Goal: Transaction & Acquisition: Register for event/course

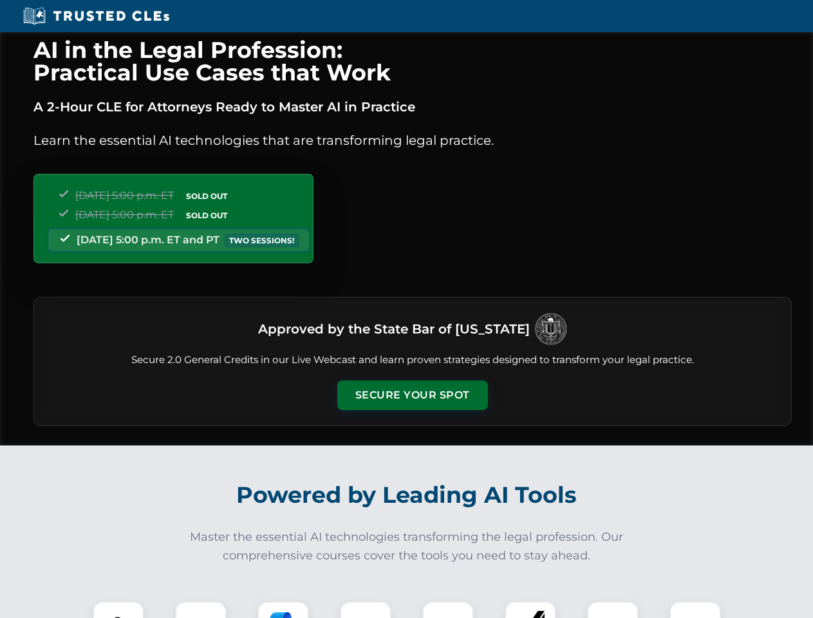
click at [412, 395] on button "Secure Your Spot" at bounding box center [412, 395] width 151 height 30
click at [118, 609] on img at bounding box center [118, 626] width 37 height 37
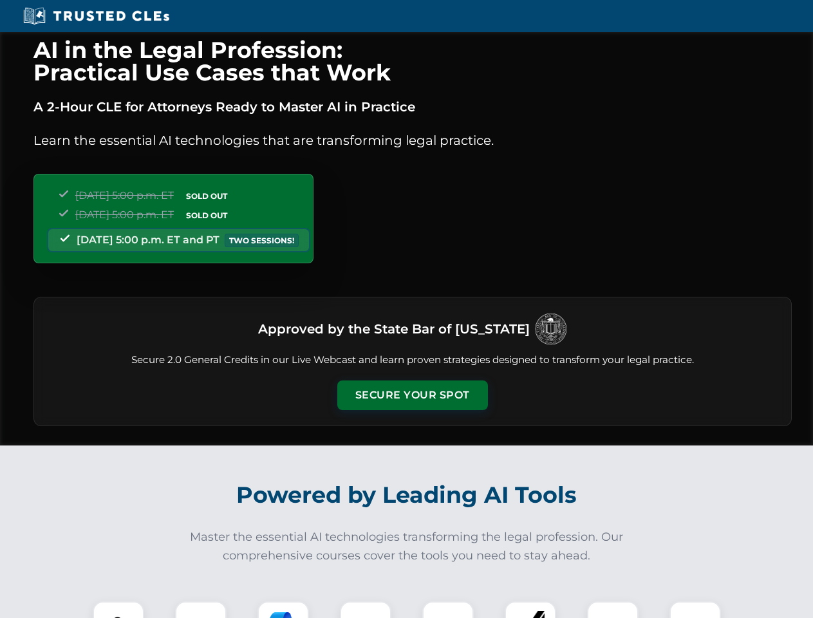
click at [412, 395] on button "Secure Your Spot" at bounding box center [412, 395] width 151 height 30
click at [118, 609] on img at bounding box center [118, 626] width 37 height 37
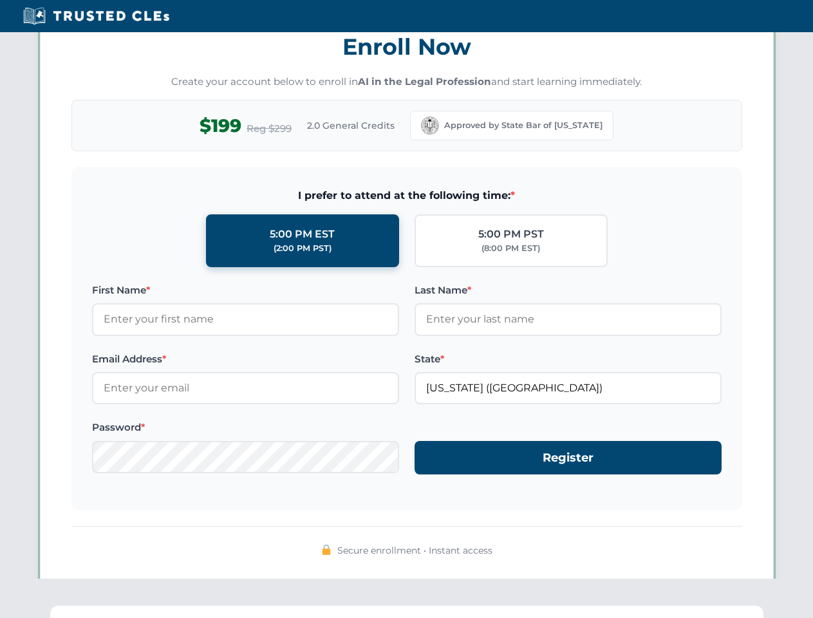
click at [201, 609] on div "AI in the Legal Profession: Practical Use Cases that Work A 2-Hour CLE for Atto…" at bounding box center [406, 422] width 813 height 3011
